Goal: Book appointment/travel/reservation

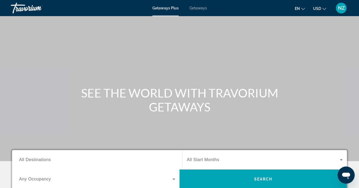
click at [198, 7] on span "Getaways" at bounding box center [198, 8] width 17 height 4
click at [33, 159] on span "All Destinations" at bounding box center [35, 160] width 32 height 5
click at [33, 159] on input "Destination All Destinations" at bounding box center [97, 160] width 156 height 6
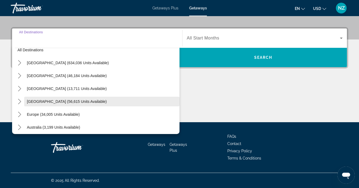
scroll to position [6, 0]
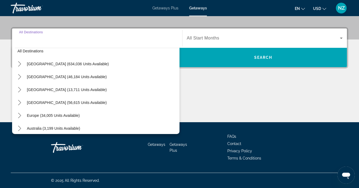
click at [6, 87] on div "Destination All Destinations All destinations [GEOGRAPHIC_DATA] (634,036 units …" at bounding box center [179, 74] width 359 height 95
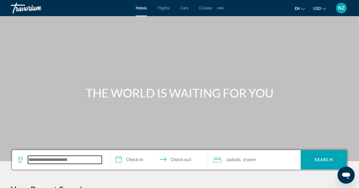
click at [31, 162] on input "Search hotel destination" at bounding box center [65, 160] width 74 height 8
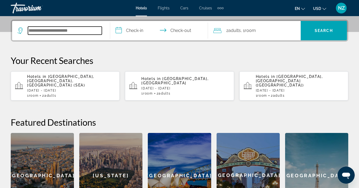
scroll to position [131, 0]
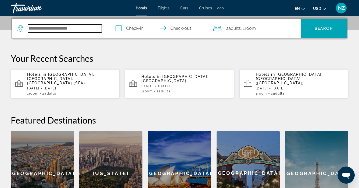
type input "*"
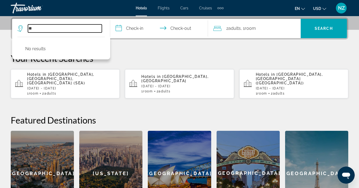
type input "*"
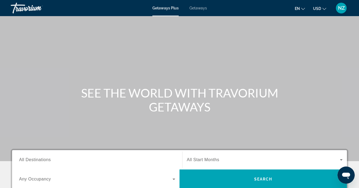
click at [197, 9] on span "Getaways" at bounding box center [198, 8] width 17 height 4
click at [26, 159] on span "All Destinations" at bounding box center [35, 160] width 32 height 5
click at [26, 159] on input "Destination All Destinations" at bounding box center [97, 160] width 156 height 6
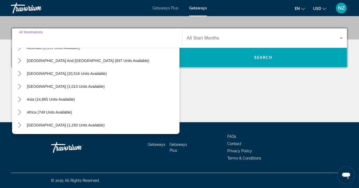
scroll to position [87, 0]
